Goal: Find specific fact: Find specific fact

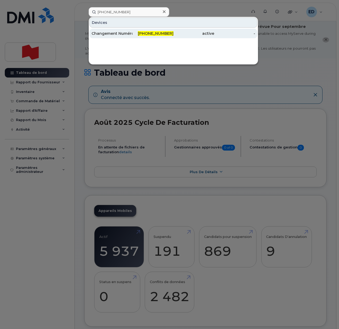
type input "[PHONE_NUMBER]"
click at [125, 34] on div "Changement Numéro" at bounding box center [111, 33] width 41 height 5
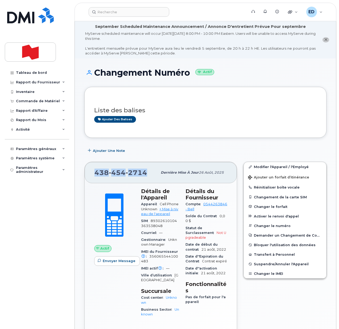
drag, startPoint x: 146, startPoint y: 173, endPoint x: 95, endPoint y: 175, distance: 51.1
click at [95, 175] on div "438 454 2714" at bounding box center [125, 172] width 63 height 11
copy span "438 454 2714"
click at [182, 119] on div "Ajouter des balises" at bounding box center [203, 119] width 218 height 7
